Goal: Task Accomplishment & Management: Complete application form

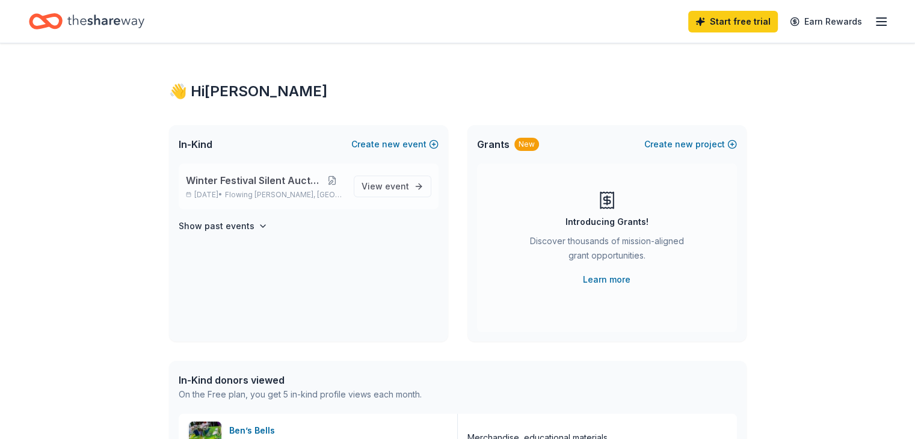
click at [333, 179] on button at bounding box center [332, 181] width 23 height 10
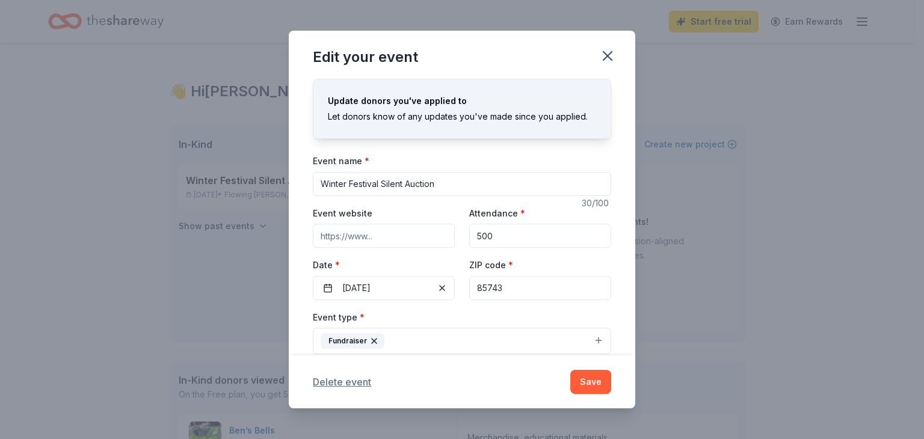
click at [349, 381] on button "Delete event" at bounding box center [342, 382] width 58 height 14
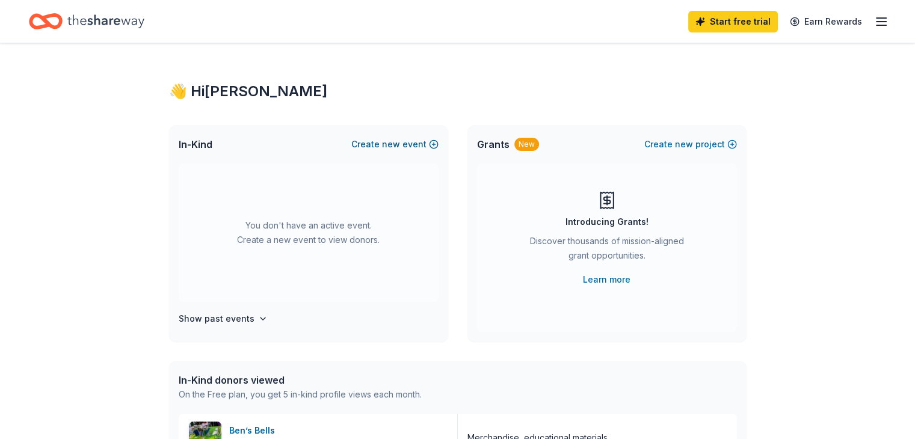
click at [409, 147] on button "Create new event" at bounding box center [394, 144] width 87 height 14
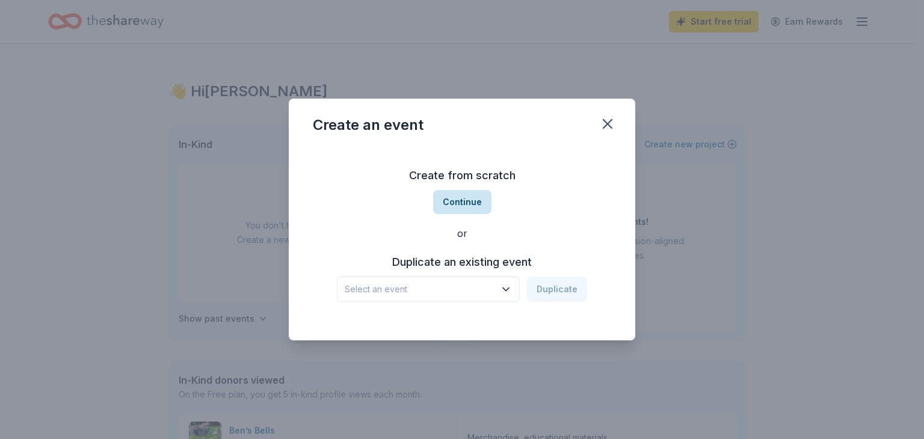
click at [454, 205] on button "Continue" at bounding box center [462, 202] width 58 height 24
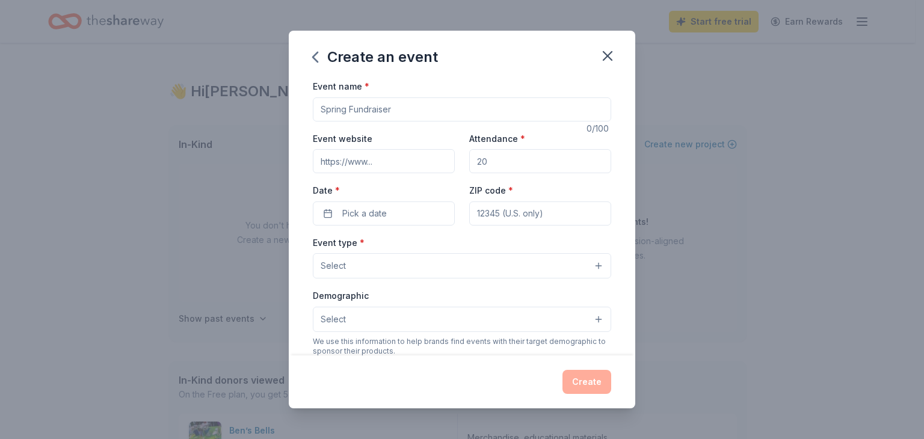
click at [438, 109] on input "Event name *" at bounding box center [462, 109] width 299 height 24
type input "Spring Testing Incentives for Students and Teachers"
click at [392, 161] on input "Event website" at bounding box center [384, 161] width 142 height 24
click at [486, 166] on input "Attendance *" at bounding box center [540, 161] width 142 height 24
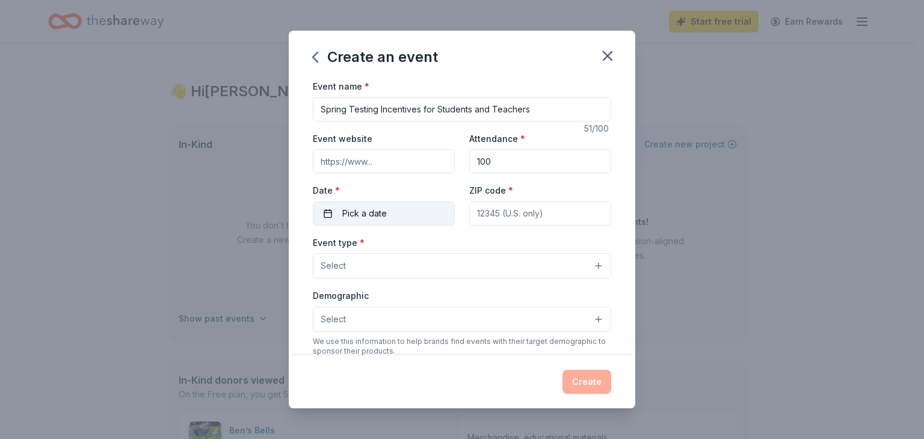
type input "100"
click at [401, 213] on button "Pick a date" at bounding box center [384, 214] width 142 height 24
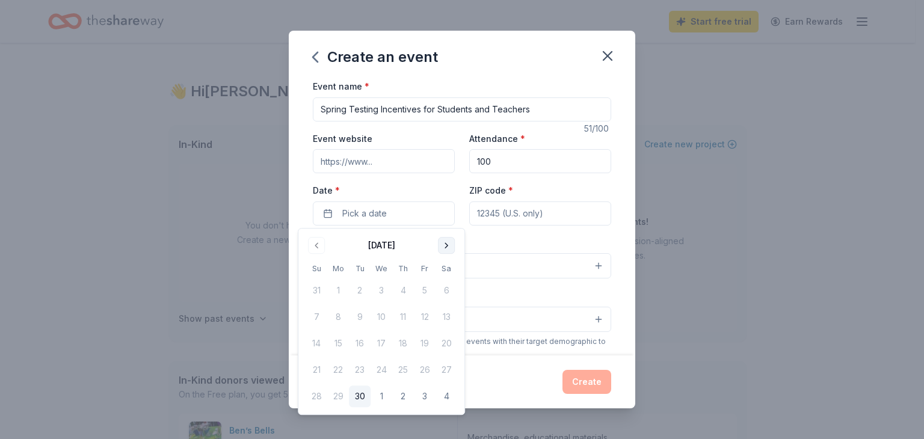
click at [445, 244] on button "Go to next month" at bounding box center [446, 245] width 17 height 17
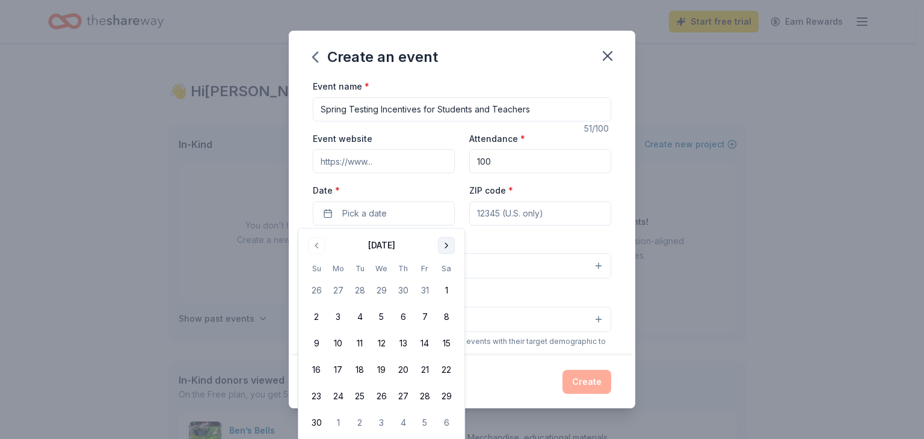
click at [445, 244] on button "Go to next month" at bounding box center [446, 245] width 17 height 17
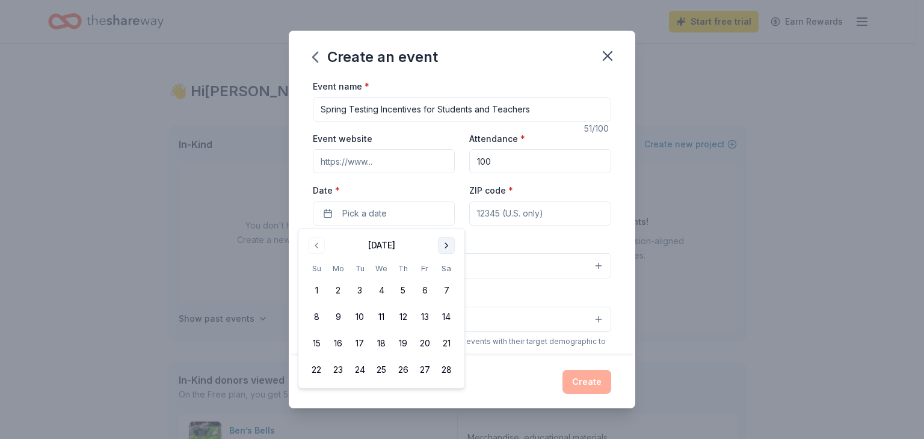
click at [445, 244] on button "Go to next month" at bounding box center [446, 245] width 17 height 17
click at [335, 315] on button "6" at bounding box center [338, 317] width 22 height 22
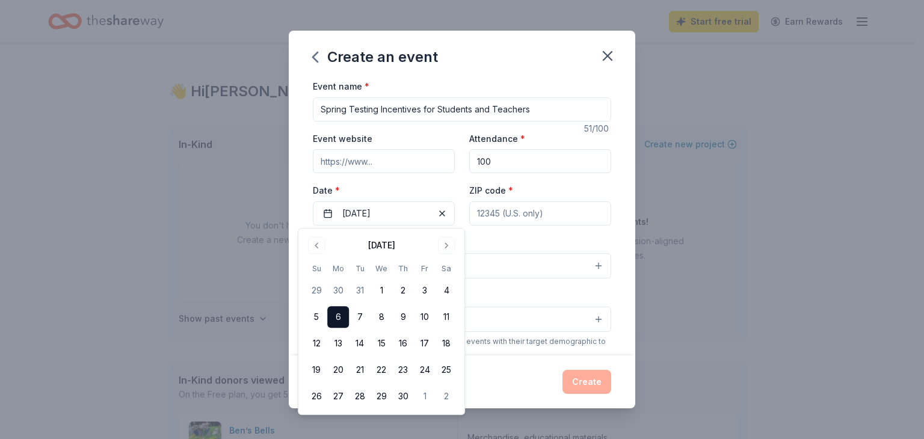
click at [510, 216] on input "ZIP code *" at bounding box center [540, 214] width 142 height 24
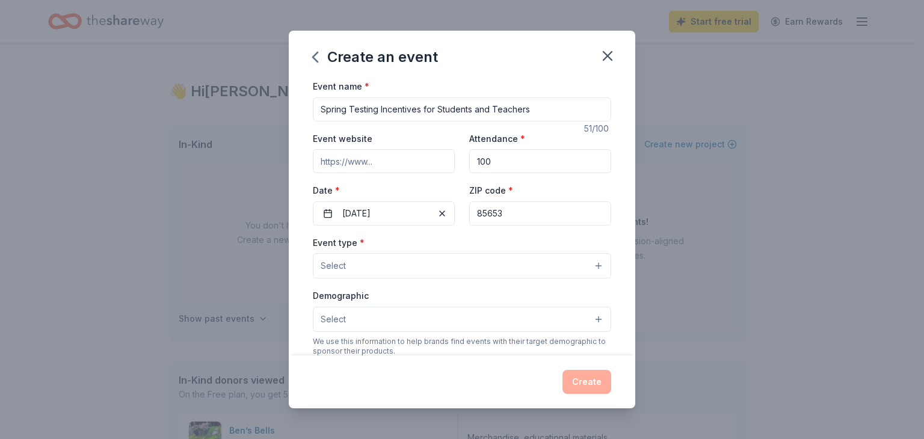
type input "85653"
click at [590, 268] on button "Select" at bounding box center [462, 265] width 299 height 25
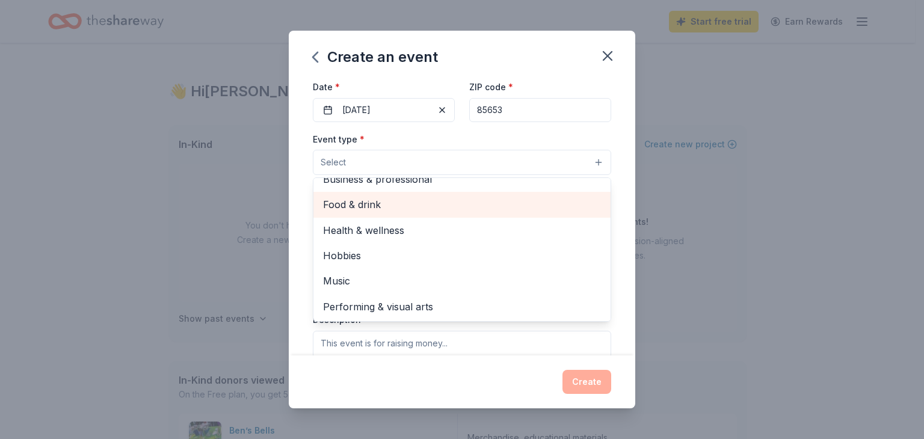
scroll to position [105, 0]
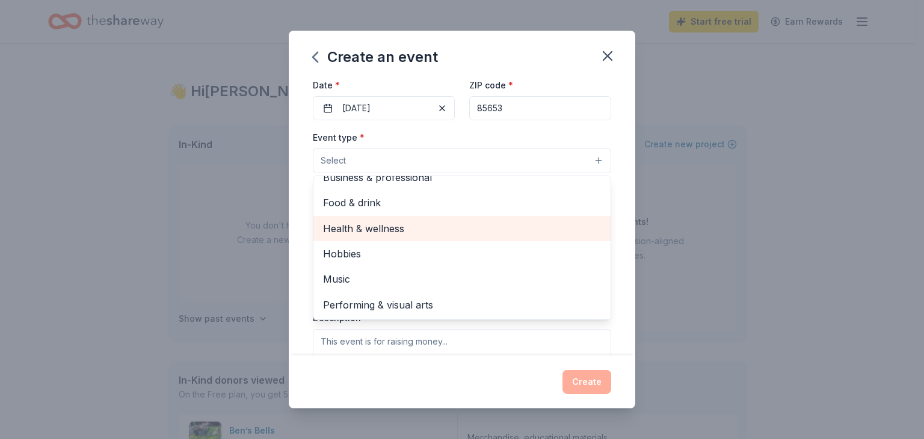
click at [532, 227] on span "Health & wellness" at bounding box center [462, 229] width 278 height 16
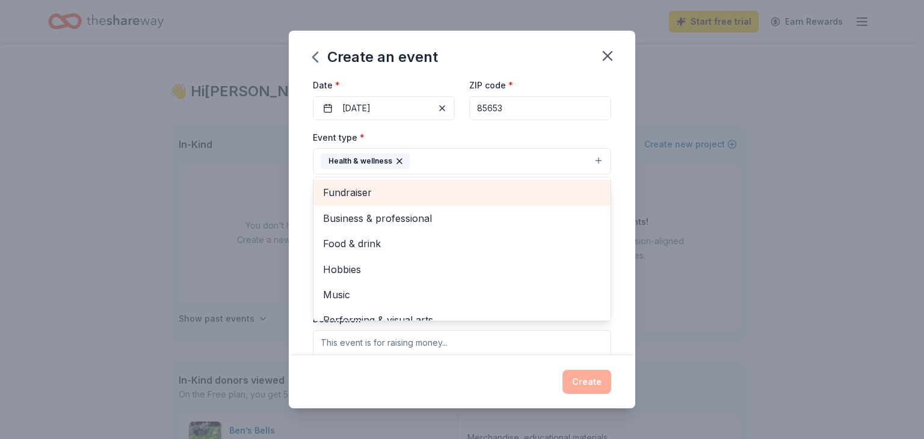
click at [545, 192] on span "Fundraiser" at bounding box center [462, 193] width 278 height 16
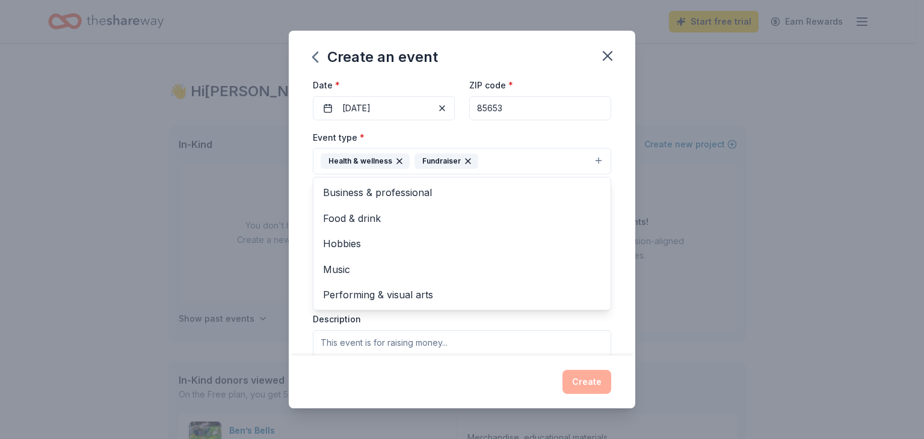
click at [580, 143] on div "Event type * Health & wellness Fundraiser Business & professional Food & drink …" at bounding box center [462, 152] width 299 height 45
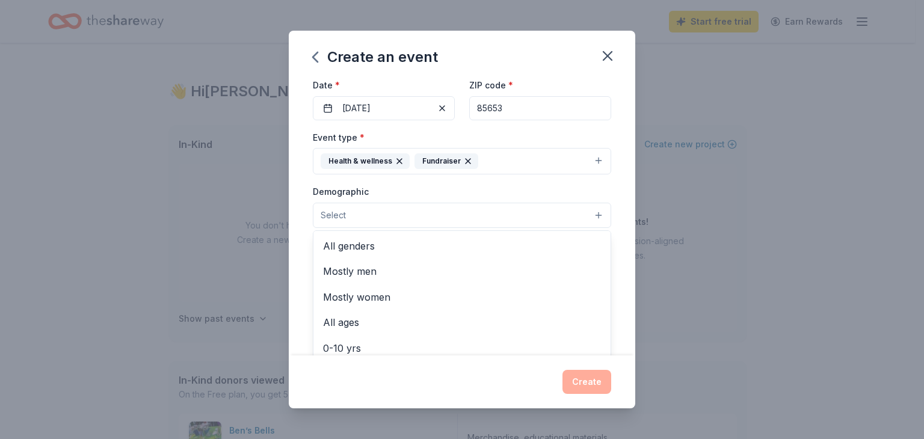
click at [550, 213] on button "Select" at bounding box center [462, 215] width 299 height 25
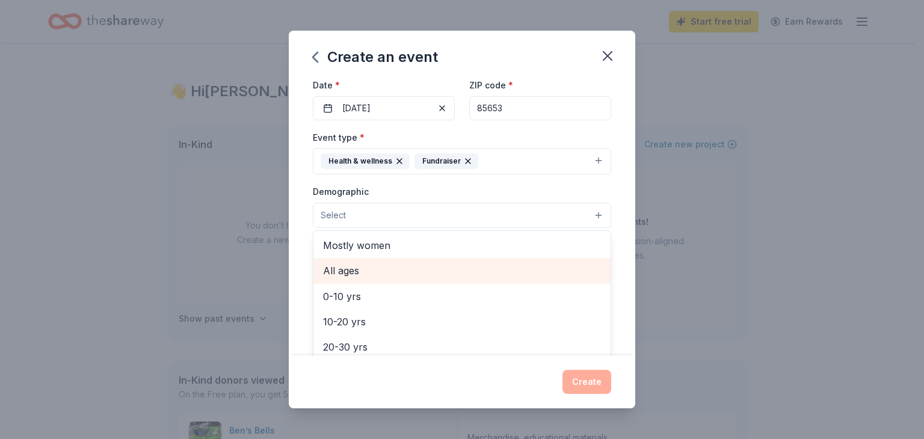
scroll to position [55, 0]
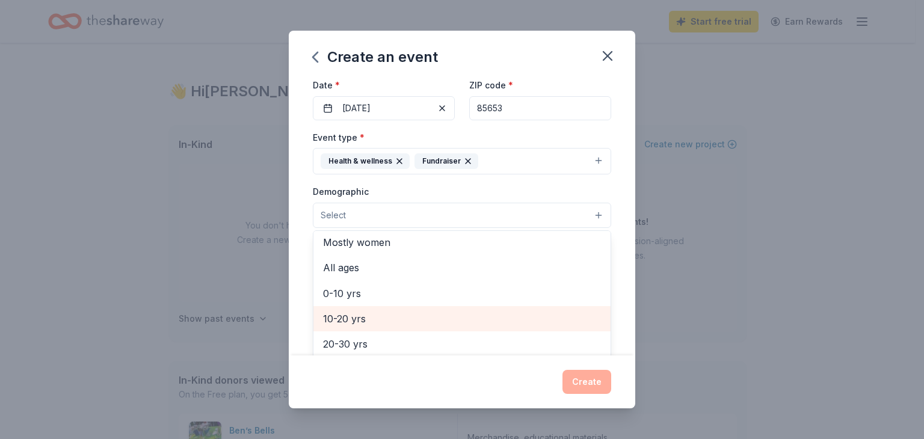
click at [433, 317] on span "10-20 yrs" at bounding box center [462, 319] width 278 height 16
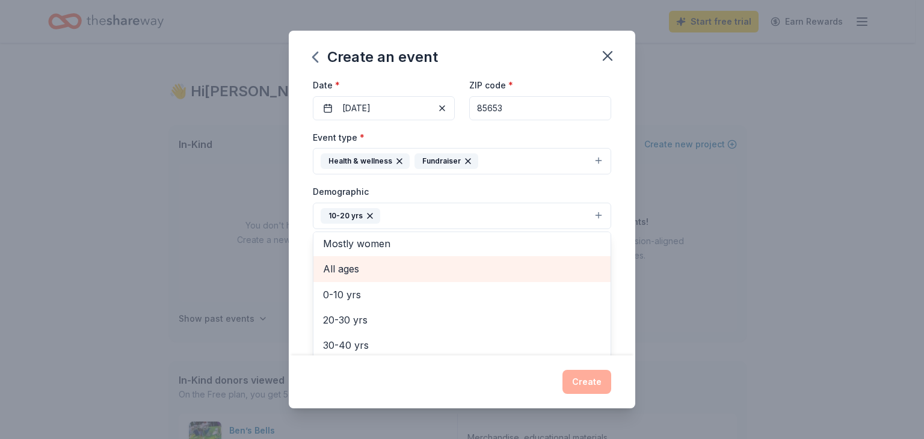
click at [419, 270] on span "All ages" at bounding box center [462, 269] width 278 height 16
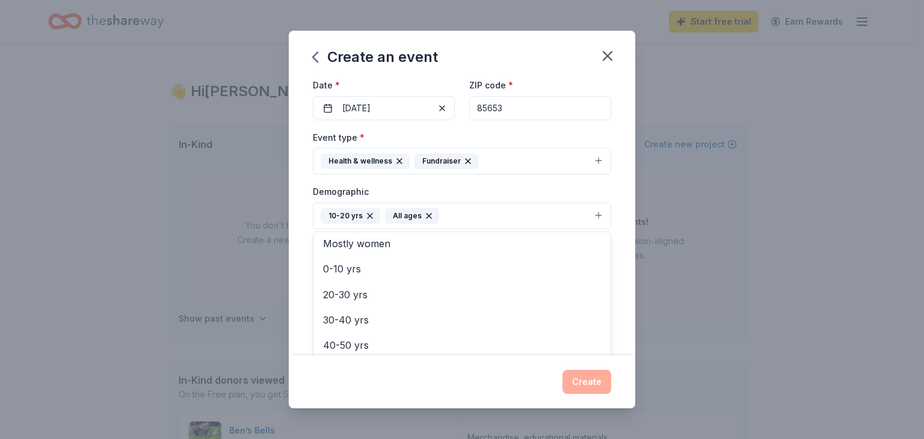
click at [462, 185] on div "Demographic 10-20 yrs All ages All genders Mostly men Mostly women 0-10 yrs 20-…" at bounding box center [462, 206] width 299 height 45
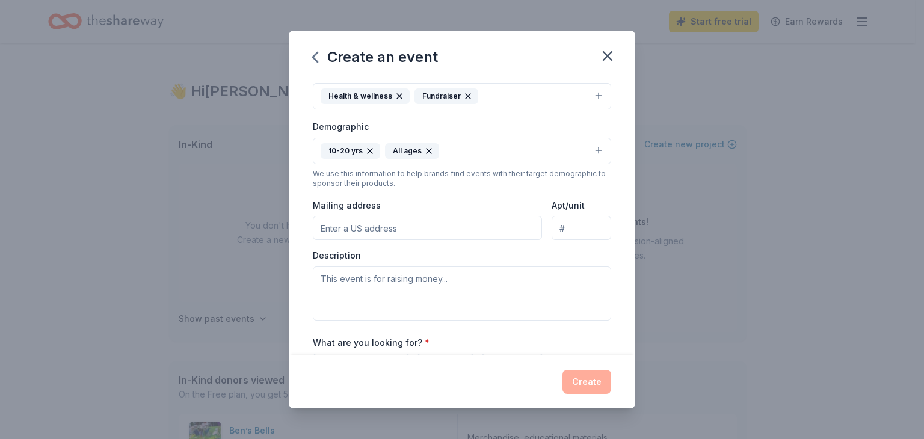
scroll to position [172, 0]
click at [436, 229] on input "Mailing address" at bounding box center [427, 226] width 229 height 24
type input "11285 West Grier Road, Marana, AZ, 85653"
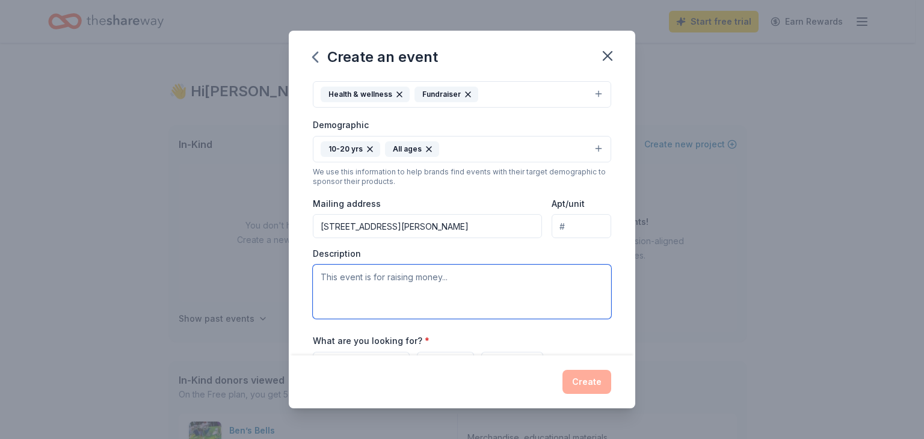
click at [394, 290] on textarea at bounding box center [462, 292] width 299 height 54
type textarea "o"
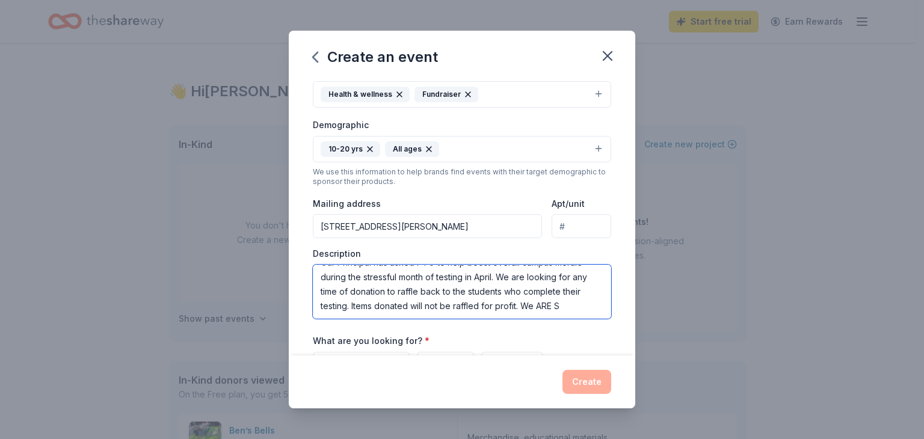
scroll to position [14, 0]
click at [351, 291] on textarea "Our Principal has asked PTO to help boost overall campus morale during the stre…" at bounding box center [462, 292] width 299 height 54
click at [356, 294] on textarea "Our Principal has asked PTO to help boost overall campus morale during the stre…" at bounding box center [462, 292] width 299 height 54
click at [456, 291] on textarea "Our Principal has asked PTO to help boost overall campus morale during the stre…" at bounding box center [462, 292] width 299 height 54
click at [347, 306] on textarea "Our Principal has asked PTO to help boost overall campus morale during the stre…" at bounding box center [462, 292] width 299 height 54
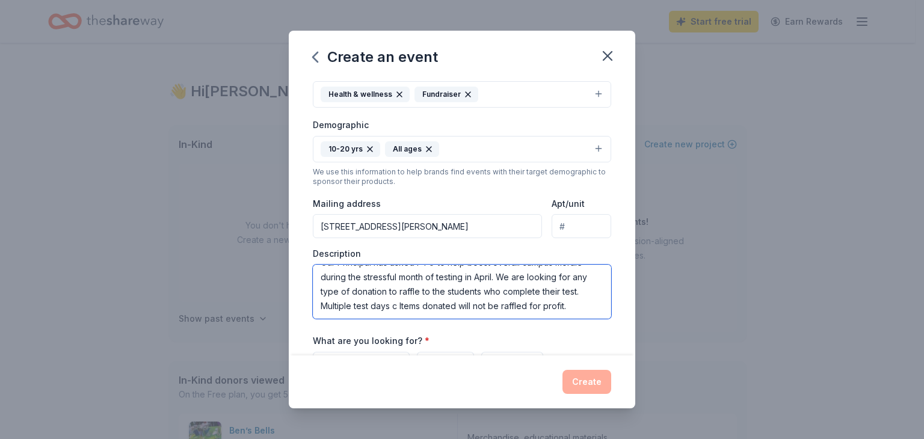
scroll to position [22, 0]
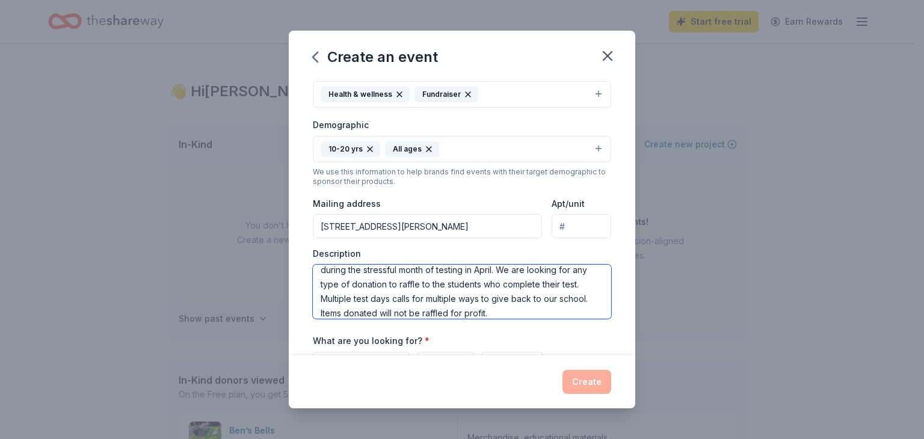
click at [527, 309] on textarea "Our Principal has asked PTO to help boost overall campus morale during the stre…" at bounding box center [462, 292] width 299 height 54
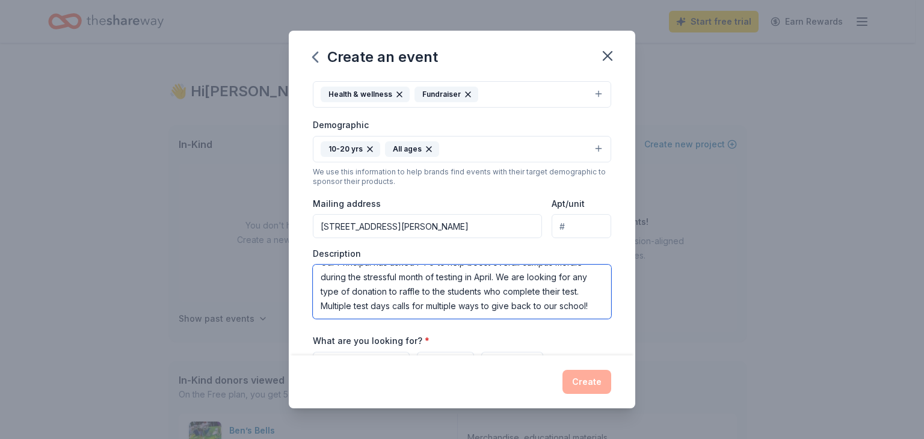
type textarea "Our Principal has asked PTO to help boost overall campus morale during the stre…"
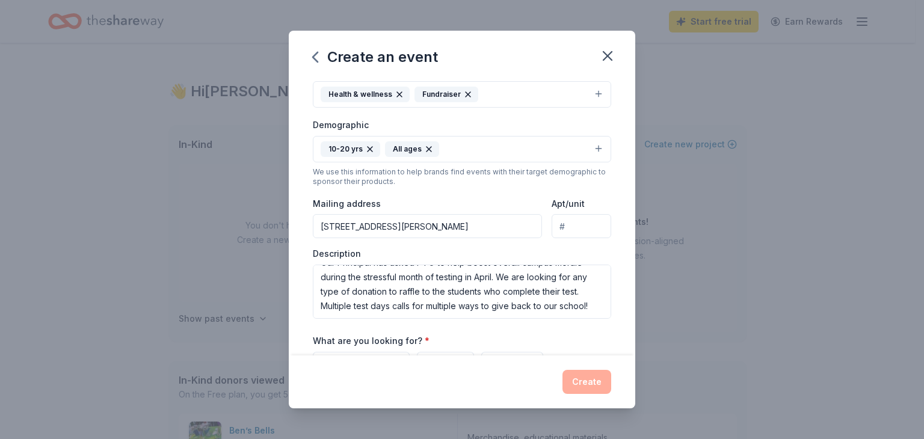
click at [527, 327] on div "Event name * Spring Testing Incentives for Students and Teachers 51 /100 Event …" at bounding box center [462, 186] width 299 height 559
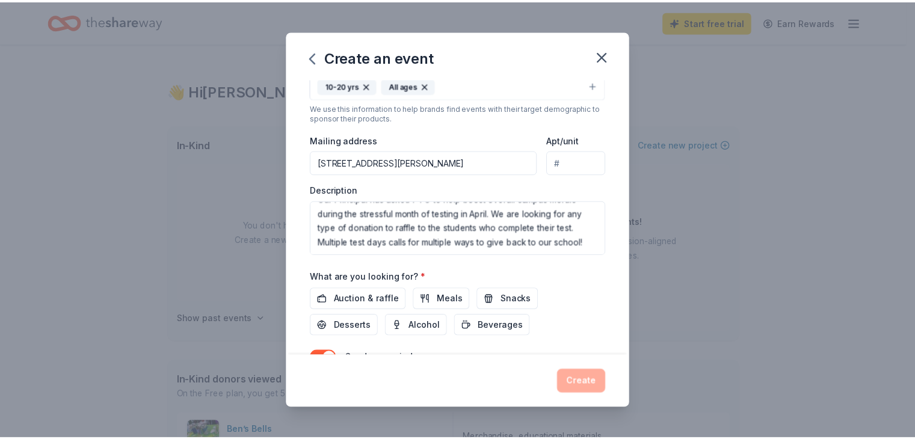
scroll to position [300, 0]
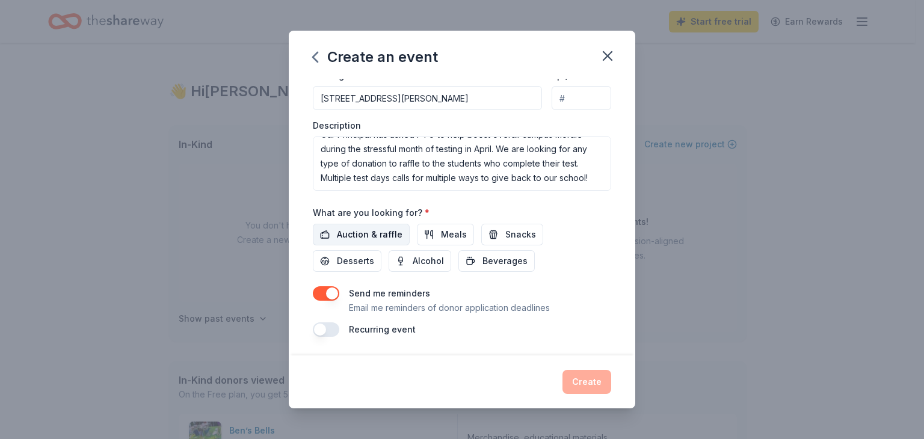
click at [391, 237] on span "Auction & raffle" at bounding box center [370, 234] width 66 height 14
click at [500, 220] on div "What are you looking for? * Auction & raffle Meals Snacks Desserts Alcohol Beve…" at bounding box center [462, 238] width 299 height 67
click at [500, 226] on button "Snacks" at bounding box center [512, 235] width 62 height 22
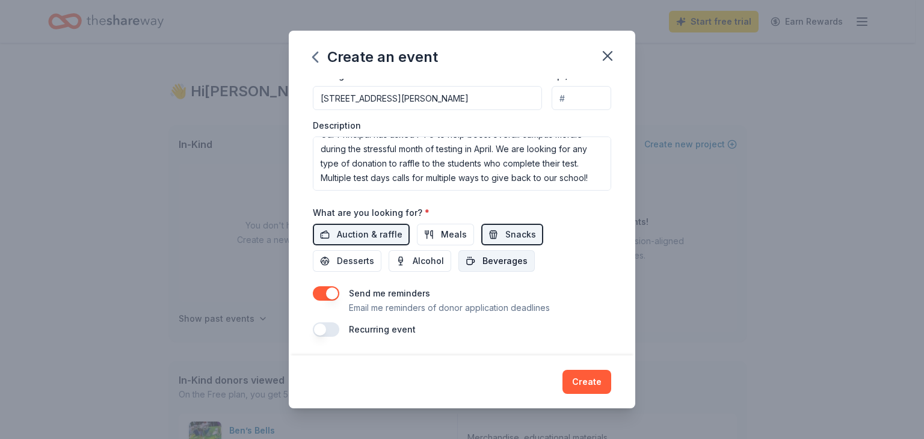
click at [483, 262] on span "Beverages" at bounding box center [505, 261] width 45 height 14
click at [585, 387] on button "Create" at bounding box center [587, 382] width 49 height 24
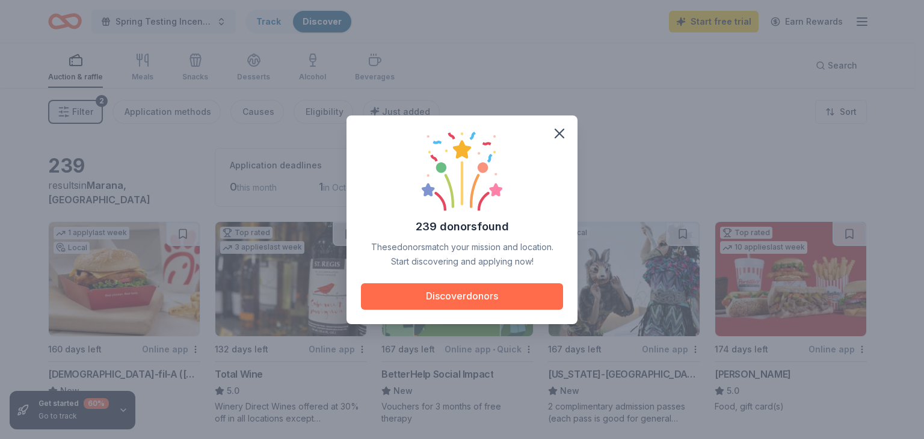
click at [503, 299] on button "Discover donors" at bounding box center [462, 296] width 202 height 26
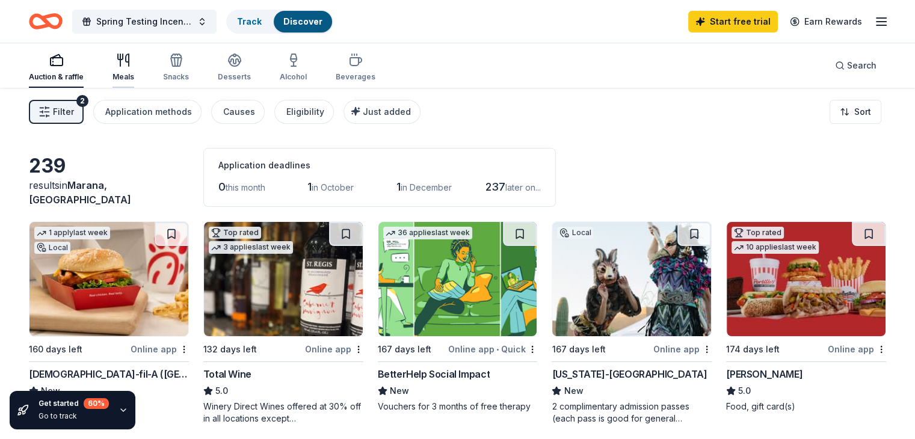
click at [131, 61] on icon "button" at bounding box center [123, 60] width 14 height 14
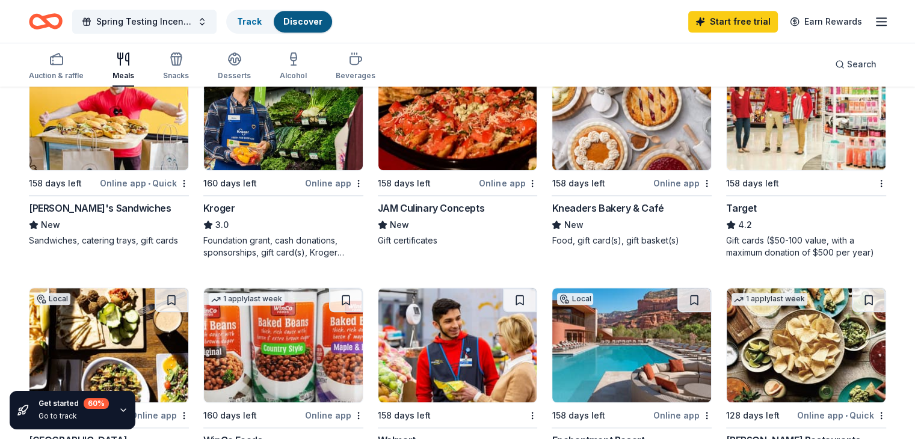
scroll to position [642, 0]
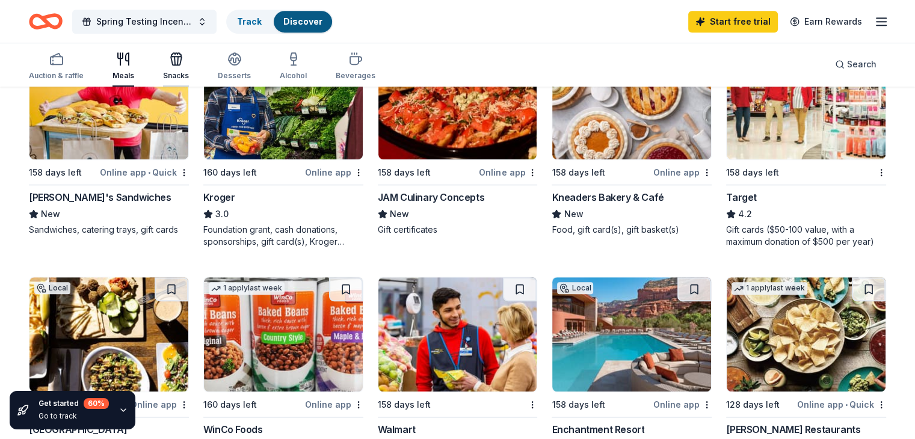
click at [184, 62] on icon "button" at bounding box center [176, 59] width 14 height 14
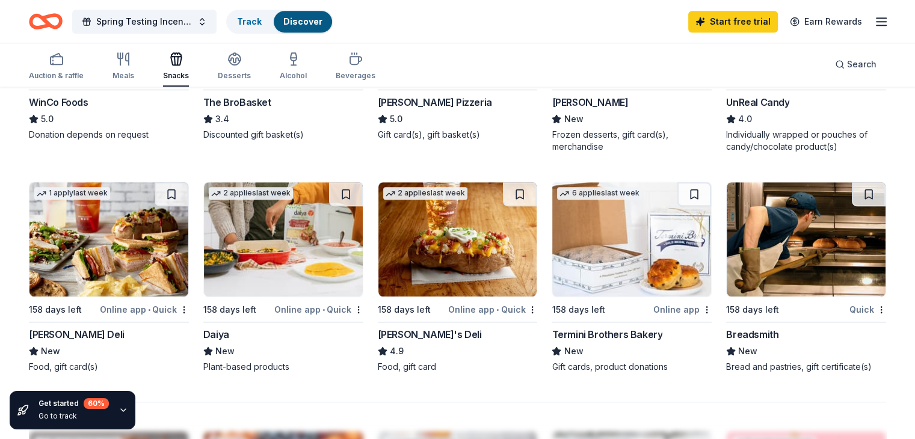
scroll to position [726, 0]
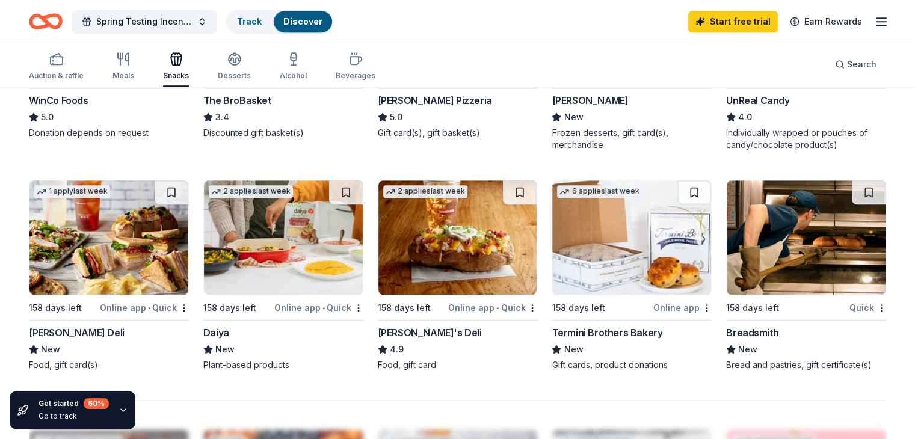
drag, startPoint x: 373, startPoint y: 335, endPoint x: 370, endPoint y: 348, distance: 13.0
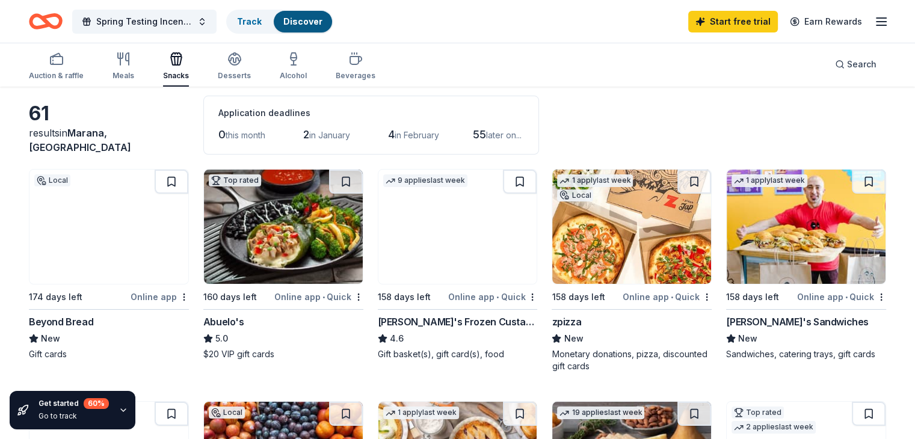
scroll to position [49, 0]
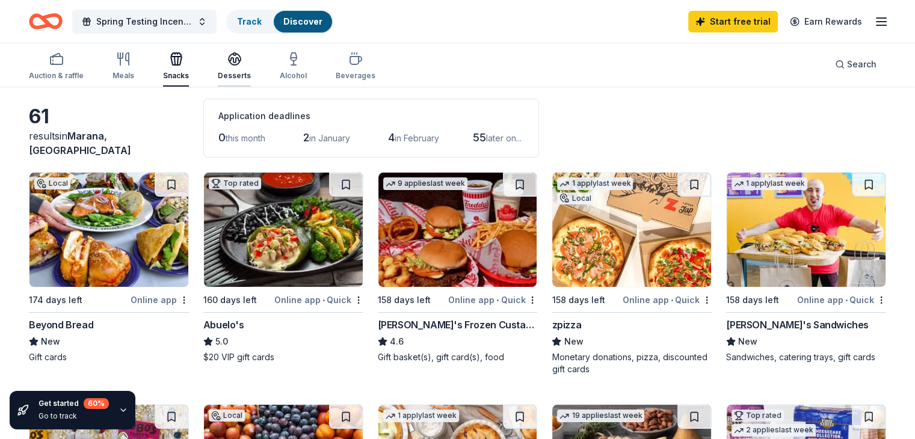
click at [242, 60] on icon "button" at bounding box center [234, 59] width 14 height 14
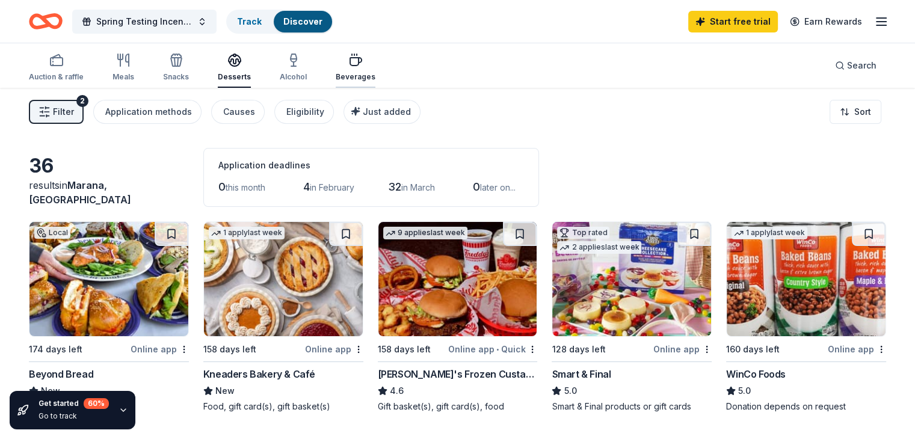
click at [362, 64] on icon "button" at bounding box center [355, 62] width 11 height 8
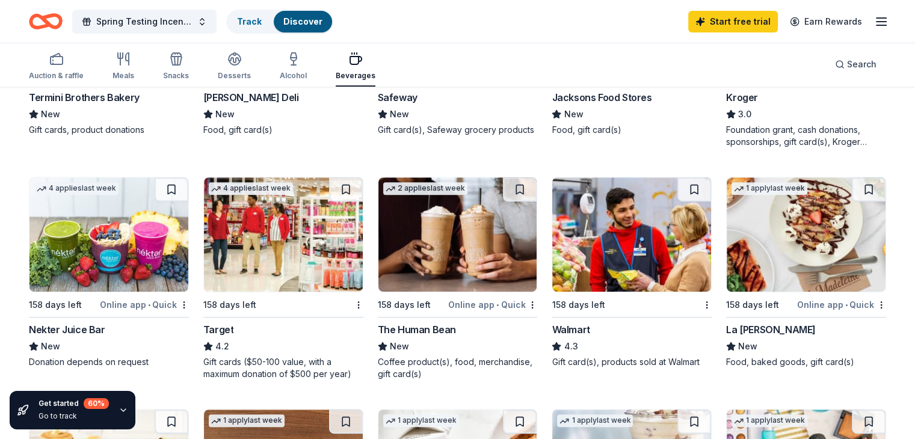
scroll to position [498, 0]
click at [326, 268] on img at bounding box center [283, 234] width 159 height 114
click at [874, 22] on icon "button" at bounding box center [881, 21] width 14 height 14
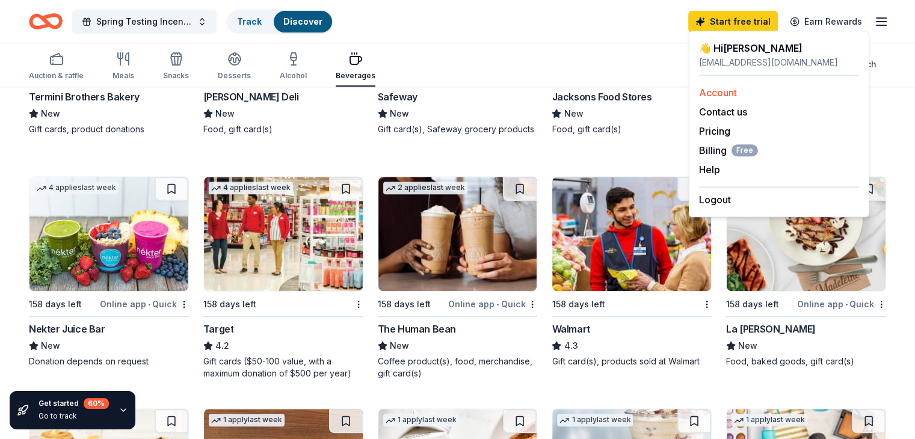
click at [726, 94] on link "Account" at bounding box center [718, 93] width 38 height 12
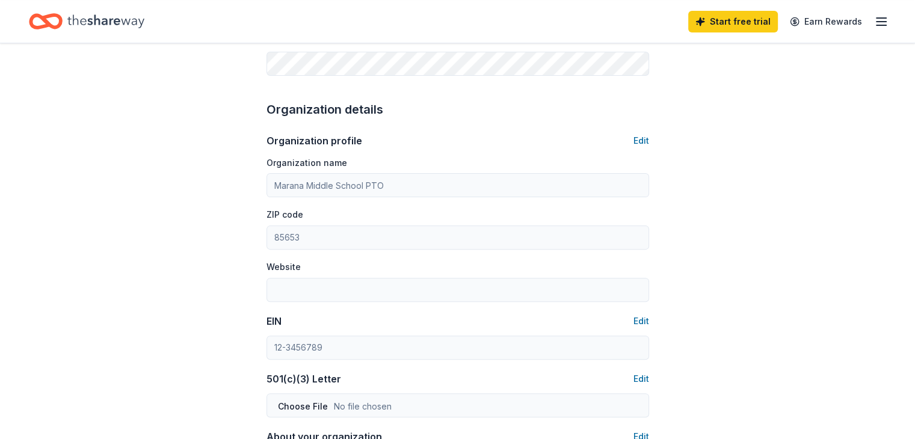
scroll to position [334, 0]
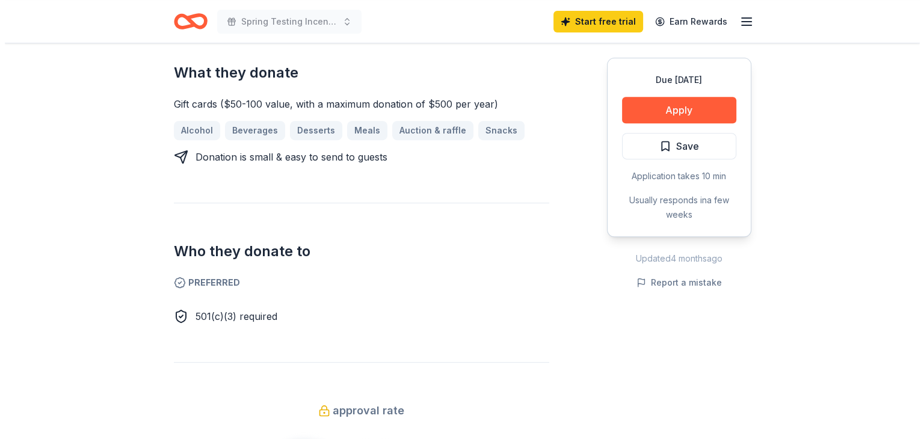
scroll to position [491, 0]
click at [692, 111] on button "Apply" at bounding box center [674, 110] width 114 height 26
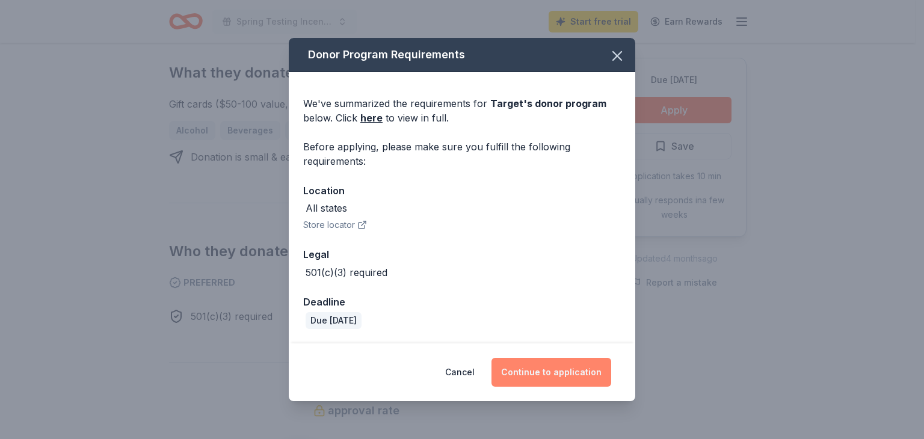
click at [568, 371] on button "Continue to application" at bounding box center [552, 372] width 120 height 29
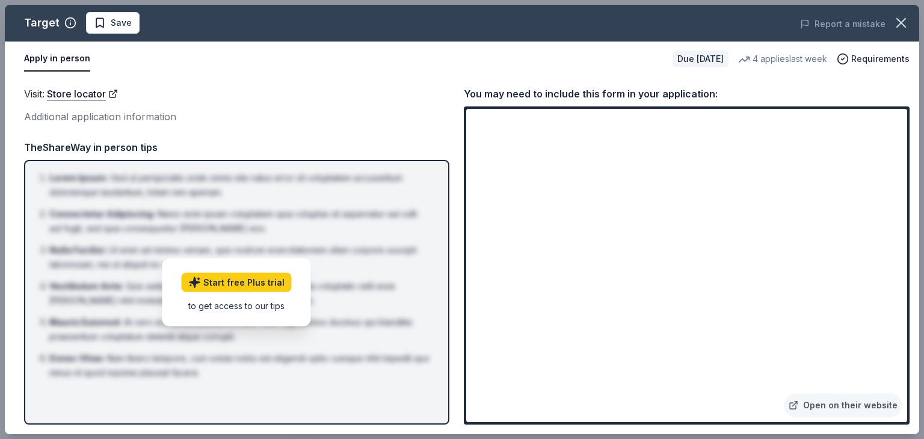
click at [375, 107] on div "Visit : Store locator Additional application information" at bounding box center [236, 105] width 425 height 39
click at [835, 406] on link "Open on their website" at bounding box center [843, 406] width 119 height 24
